Goal: Task Accomplishment & Management: Manage account settings

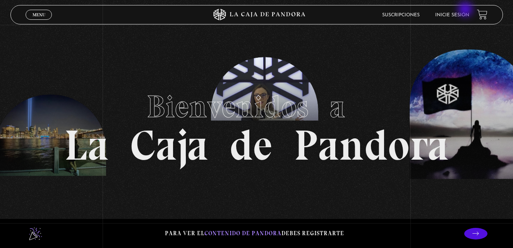
click at [466, 10] on li "Inicie sesión" at bounding box center [452, 15] width 34 height 12
click at [464, 14] on link "Inicie sesión" at bounding box center [452, 15] width 34 height 5
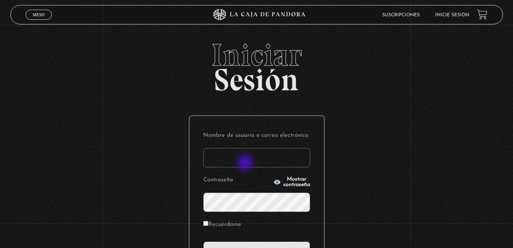
click at [247, 162] on input "Nombre de usuario o correo electrónico" at bounding box center [256, 157] width 107 height 19
type input "jsalasb.1976@gmail.com"
click at [203, 241] on input "Acceder" at bounding box center [256, 250] width 107 height 19
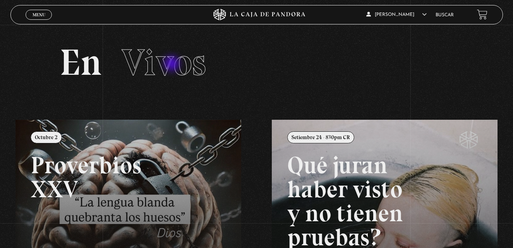
click at [173, 64] on span "Vivos" at bounding box center [164, 62] width 84 height 44
click at [43, 12] on span "Menu" at bounding box center [39, 14] width 13 height 5
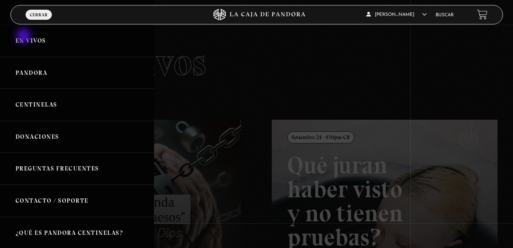
click at [24, 37] on link "En vivos" at bounding box center [77, 41] width 154 height 32
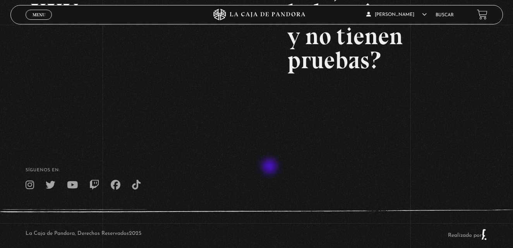
scroll to position [189, 0]
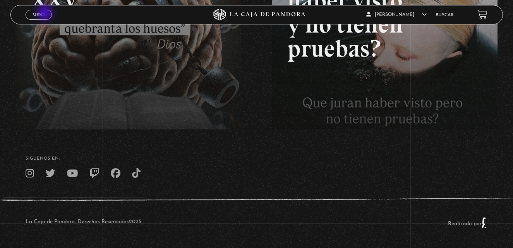
click at [46, 14] on link "Menu Cerrar" at bounding box center [39, 15] width 26 height 10
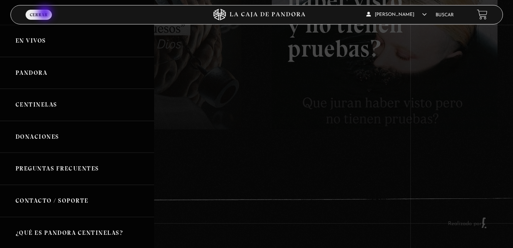
click at [46, 14] on span "Cerrar" at bounding box center [39, 14] width 18 height 5
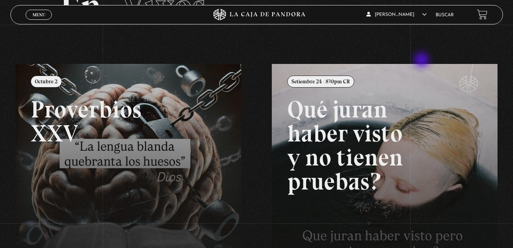
scroll to position [0, 0]
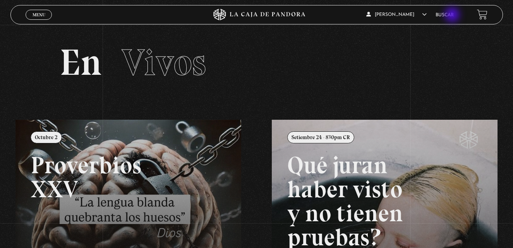
click at [453, 15] on link "Buscar" at bounding box center [445, 15] width 18 height 5
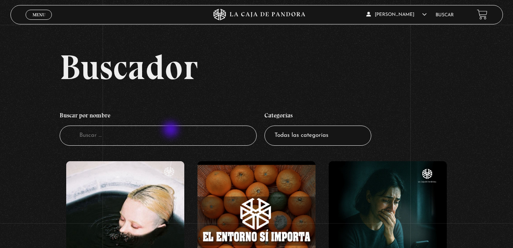
click at [172, 130] on input "Buscador" at bounding box center [158, 135] width 197 height 21
type input "i3"
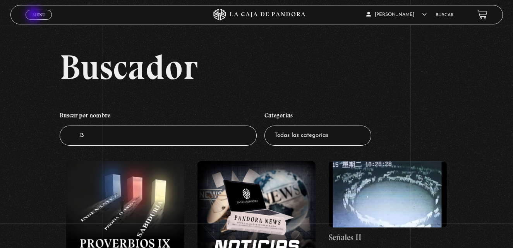
click at [35, 15] on span "Menu" at bounding box center [39, 14] width 13 height 5
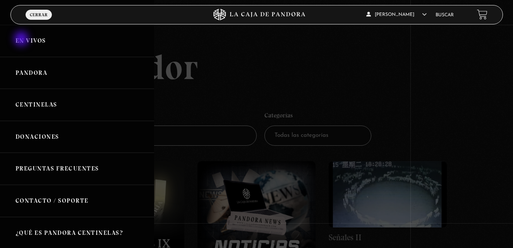
click at [22, 40] on link "En vivos" at bounding box center [77, 41] width 154 height 32
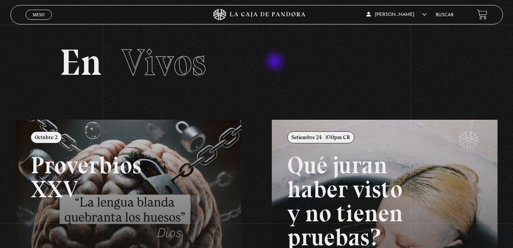
click at [275, 62] on h2 "En Vivos" at bounding box center [257, 62] width 394 height 37
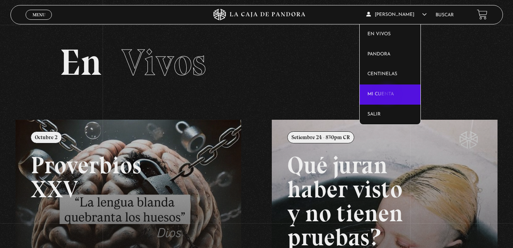
click at [388, 95] on link "Mi cuenta" at bounding box center [390, 94] width 61 height 20
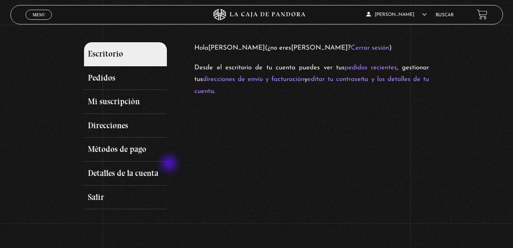
scroll to position [77, 0]
click at [124, 103] on link "Mi suscripción" at bounding box center [125, 101] width 83 height 24
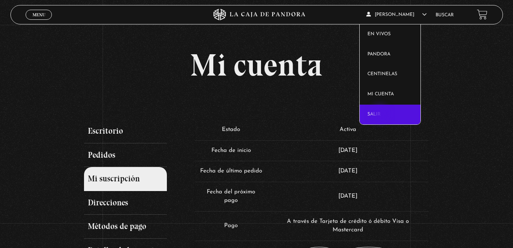
click at [381, 115] on link "Salir" at bounding box center [390, 115] width 61 height 20
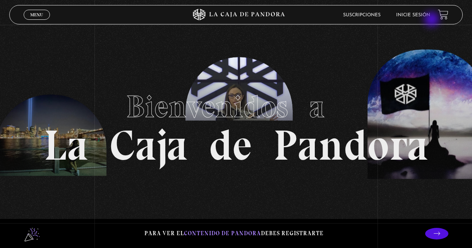
click at [430, 20] on li "Inicie sesión" at bounding box center [413, 15] width 34 height 12
click at [418, 15] on link "Inicie sesión" at bounding box center [413, 15] width 34 height 5
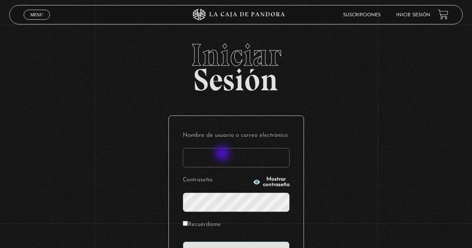
click at [224, 154] on input "Nombre de usuario o correo electrónico" at bounding box center [236, 157] width 107 height 19
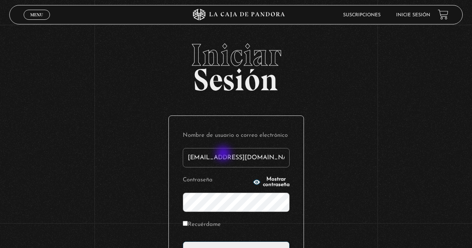
type input "jsalasb.1976@gmail.com"
click at [183, 241] on input "Acceder" at bounding box center [236, 250] width 107 height 19
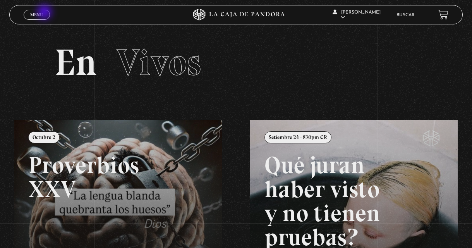
click at [45, 13] on link "Menu Cerrar" at bounding box center [37, 15] width 26 height 10
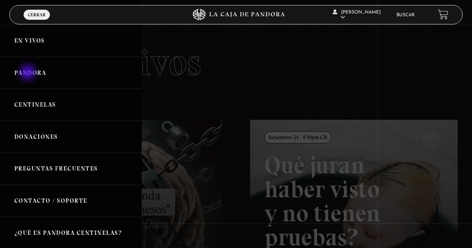
click at [29, 73] on link "Pandora" at bounding box center [71, 73] width 142 height 32
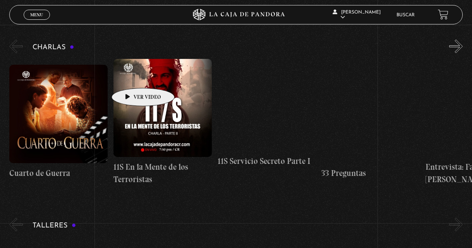
scroll to position [116, 0]
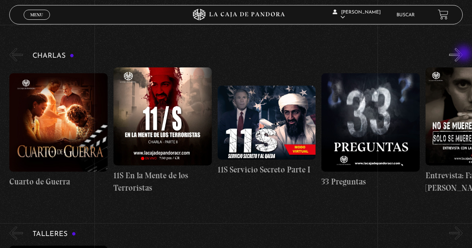
click at [463, 54] on button "»" at bounding box center [456, 55] width 14 height 14
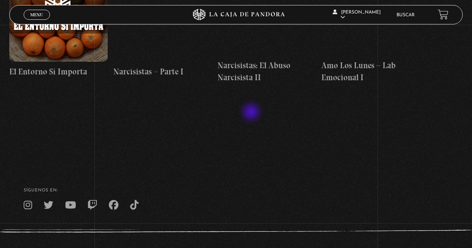
scroll to position [3131, 0]
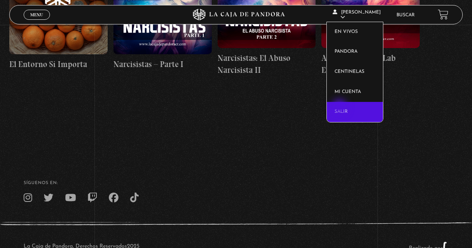
click at [340, 108] on link "Salir" at bounding box center [355, 112] width 56 height 20
